Goal: Task Accomplishment & Management: Manage account settings

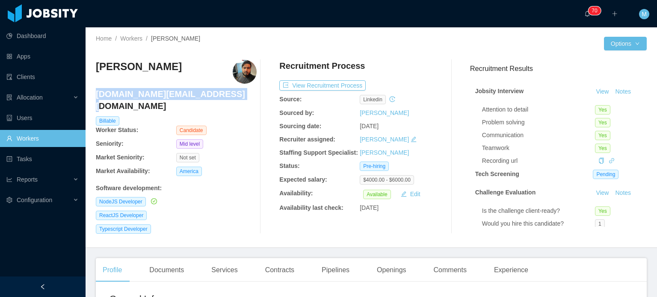
drag, startPoint x: 233, startPoint y: 90, endPoint x: 97, endPoint y: 97, distance: 136.6
click at [97, 97] on h4 "[DOMAIN_NAME][EMAIL_ADDRESS][DOMAIN_NAME]" at bounding box center [176, 100] width 161 height 24
copy h4 "[DOMAIN_NAME][EMAIL_ADDRESS][DOMAIN_NAME]"
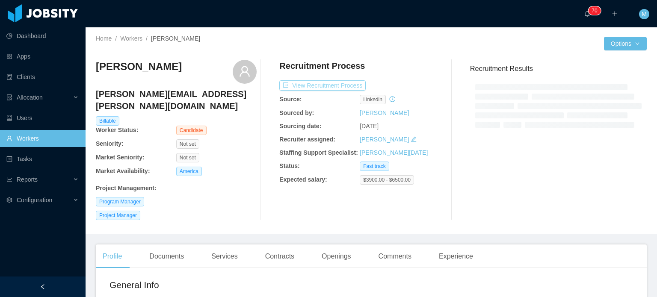
drag, startPoint x: 301, startPoint y: 91, endPoint x: 311, endPoint y: 85, distance: 12.0
click at [311, 85] on button "View Recruitment Process" at bounding box center [322, 85] width 86 height 10
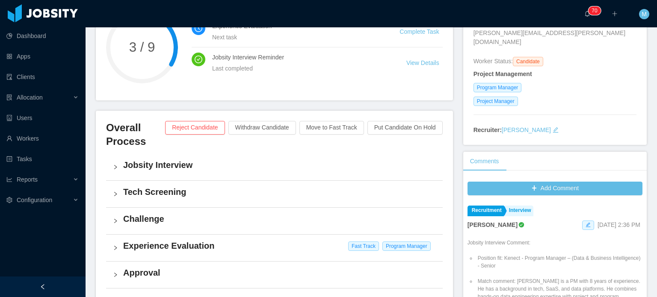
scroll to position [167, 0]
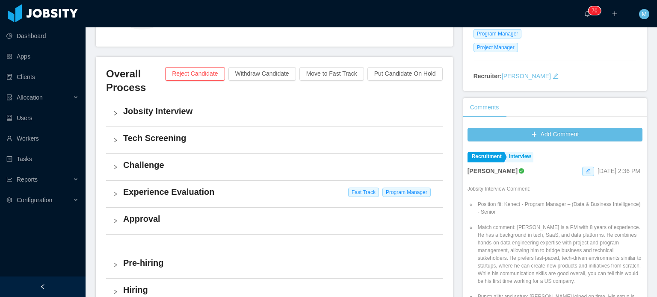
click at [120, 190] on div "Experience Evaluation Fast Track Program Manager" at bounding box center [274, 194] width 336 height 27
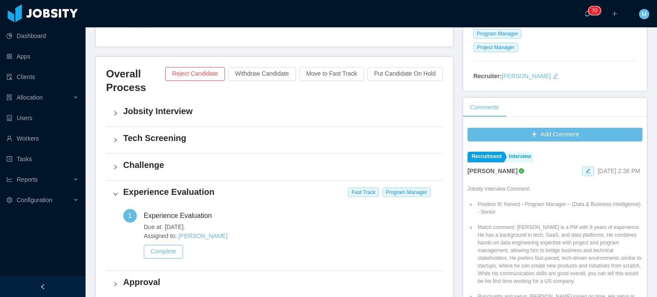
click at [116, 195] on icon "icon: right" at bounding box center [115, 194] width 5 height 5
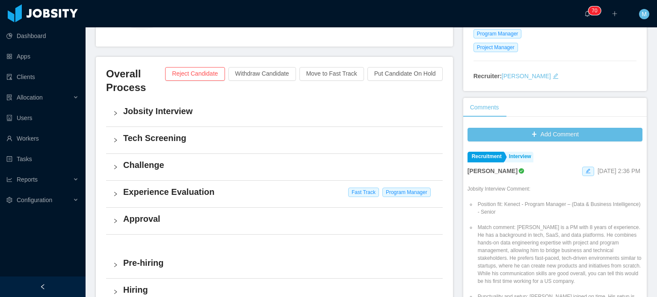
scroll to position [244, 0]
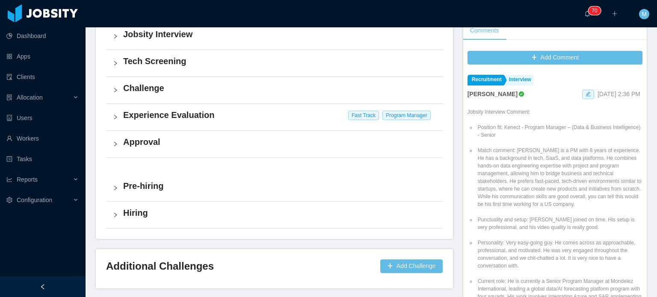
click at [315, 125] on div "Experience Evaluation Fast Track Program Manager" at bounding box center [274, 117] width 336 height 27
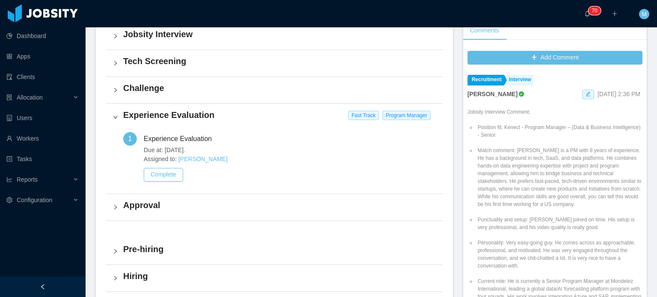
click at [315, 125] on div "Experience Evaluation Fast Track Program Manager" at bounding box center [274, 117] width 336 height 27
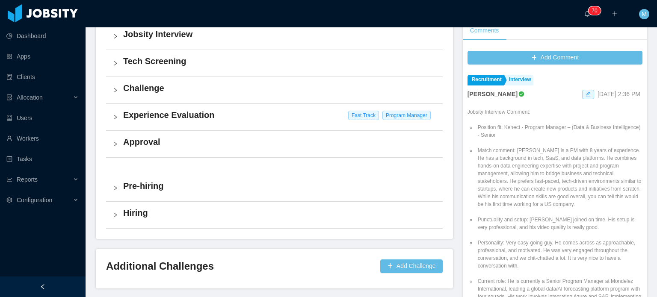
click at [176, 129] on div "Experience Evaluation Fast Track Program Manager" at bounding box center [274, 117] width 336 height 27
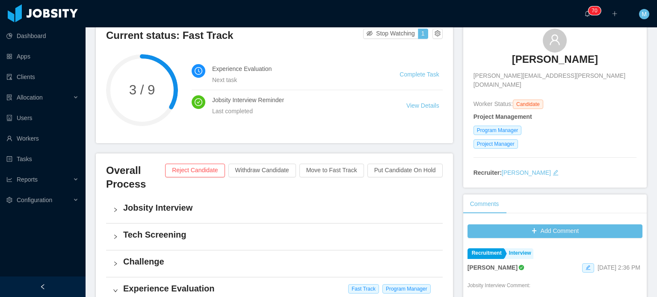
scroll to position [0, 0]
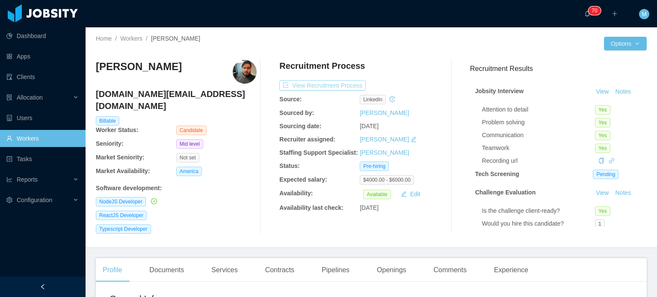
click at [319, 84] on button "View Recruitment Process" at bounding box center [322, 85] width 86 height 10
click at [171, 265] on div "Documents" at bounding box center [166, 270] width 48 height 24
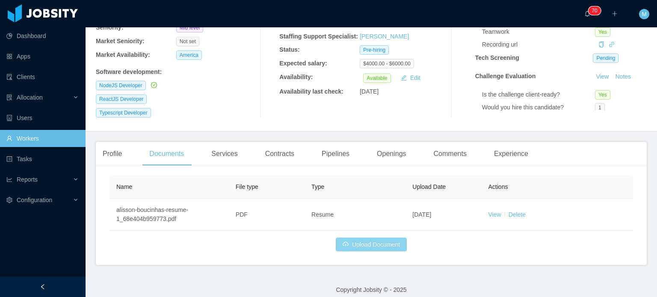
click at [381, 240] on button "Upload Document" at bounding box center [371, 245] width 71 height 14
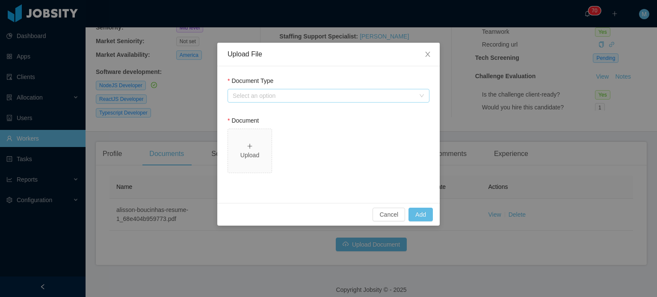
click at [347, 94] on div "Select an option" at bounding box center [324, 95] width 182 height 9
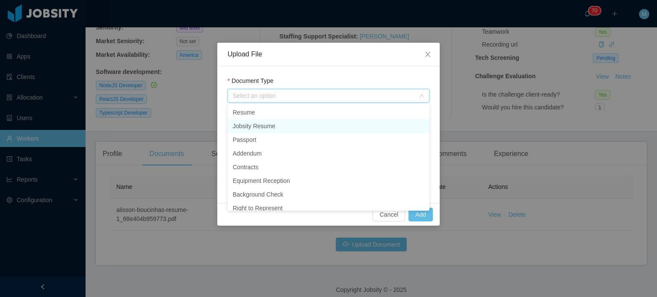
click at [302, 126] on li "Jobsity Resume" at bounding box center [328, 126] width 202 height 14
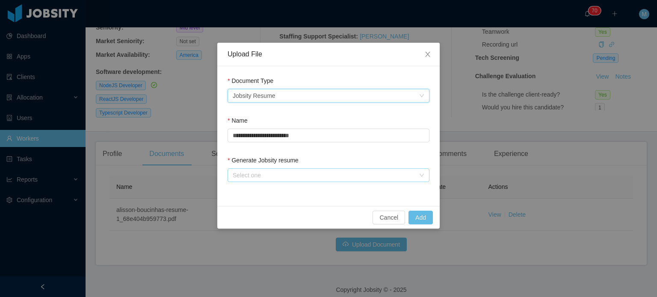
click at [344, 178] on div "Select one" at bounding box center [324, 175] width 182 height 9
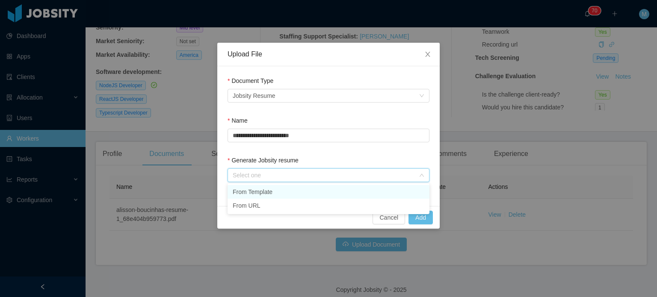
click at [318, 191] on li "From Template" at bounding box center [328, 192] width 202 height 14
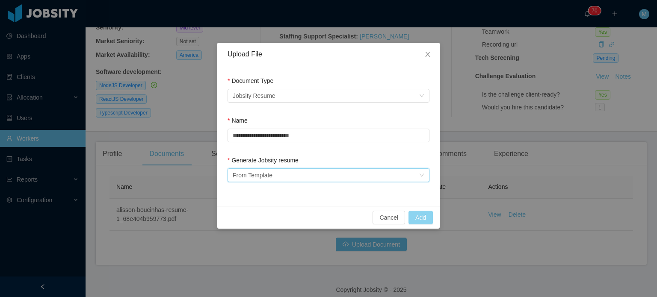
click at [418, 212] on button "Add" at bounding box center [420, 218] width 24 height 14
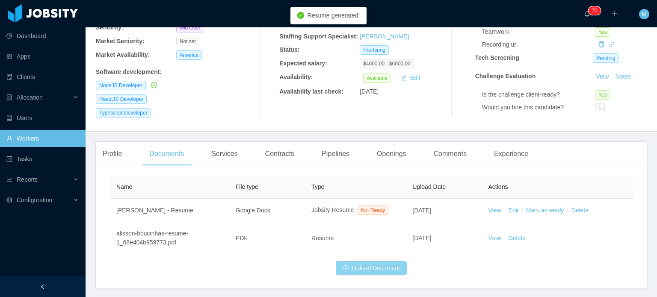
scroll to position [140, 0]
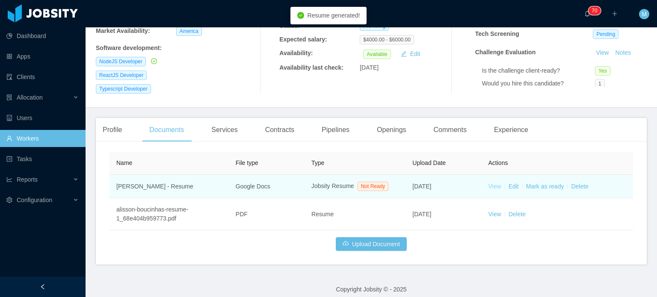
click at [488, 183] on link "View" at bounding box center [494, 186] width 13 height 7
